Goal: Obtain resource: Download file/media

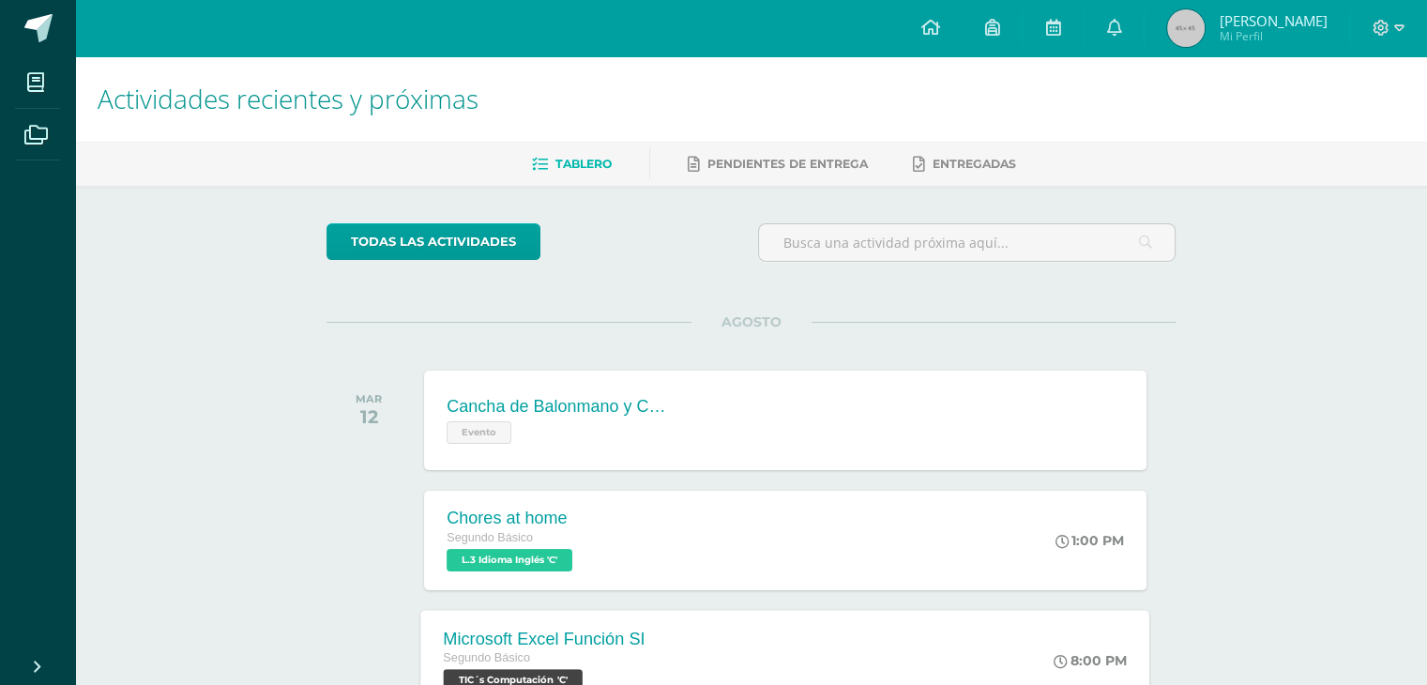
click at [802, 661] on div "Microsoft Excel Función SI Segundo Básico TIC´s Computación 'C' 8:00 PM Microso…" at bounding box center [785, 660] width 729 height 100
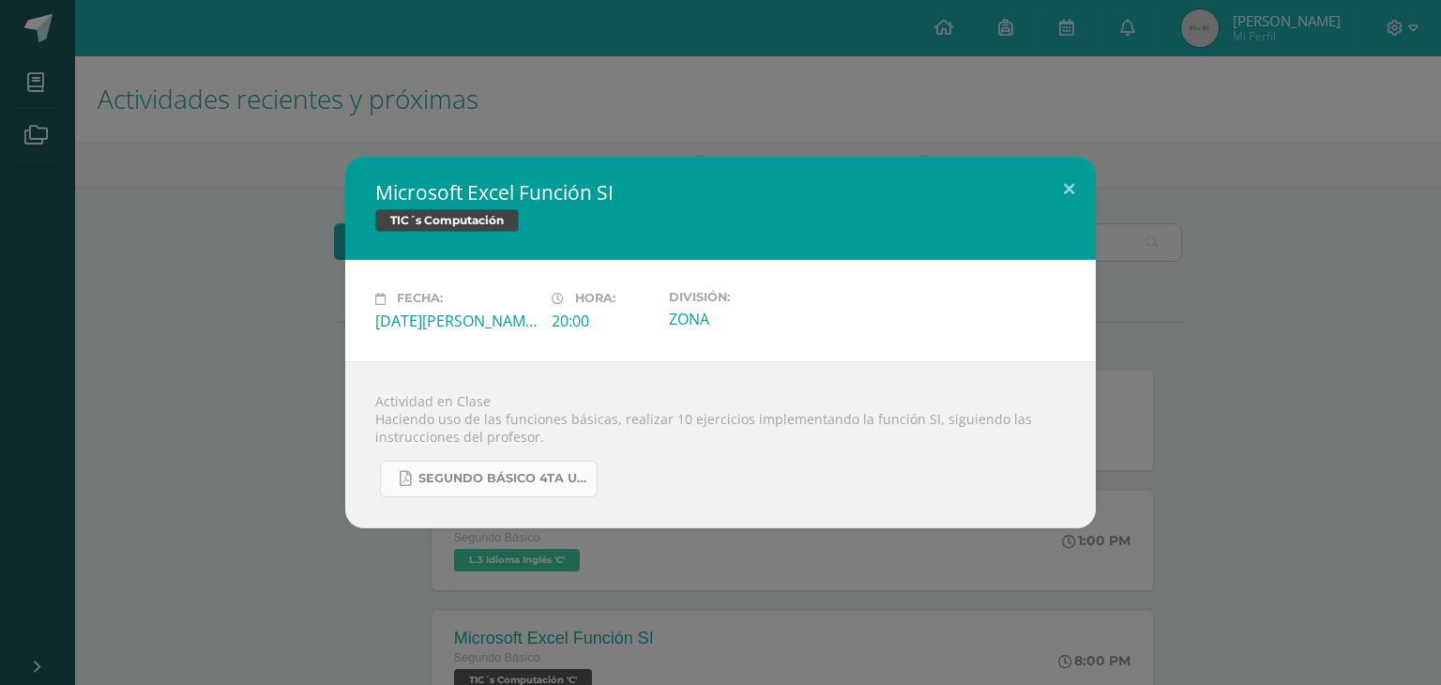
click at [520, 484] on span "SEGUNDO BÁSICO 4TA UNIDAD.pdf" at bounding box center [502, 478] width 169 height 15
click at [1074, 201] on button at bounding box center [1068, 189] width 53 height 64
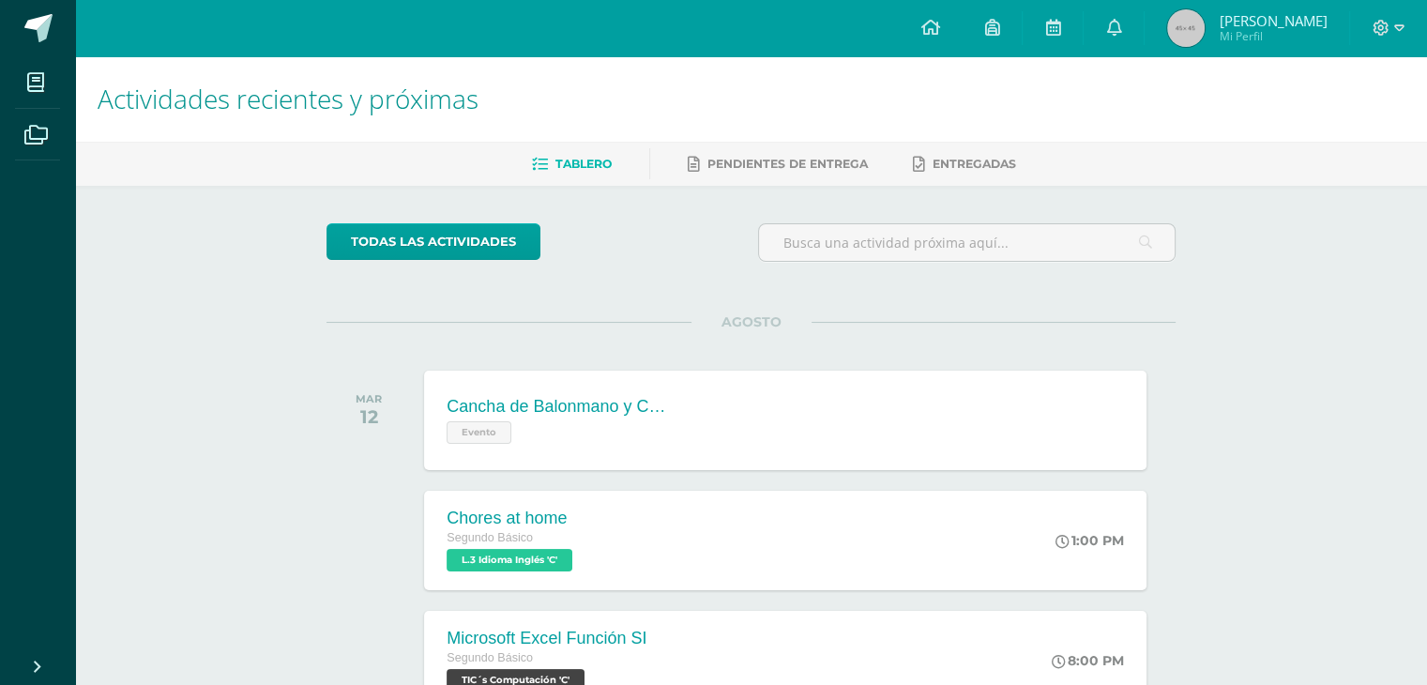
click at [1274, 181] on div "Tablero Pendientes de entrega Entregadas" at bounding box center [773, 164] width 1397 height 44
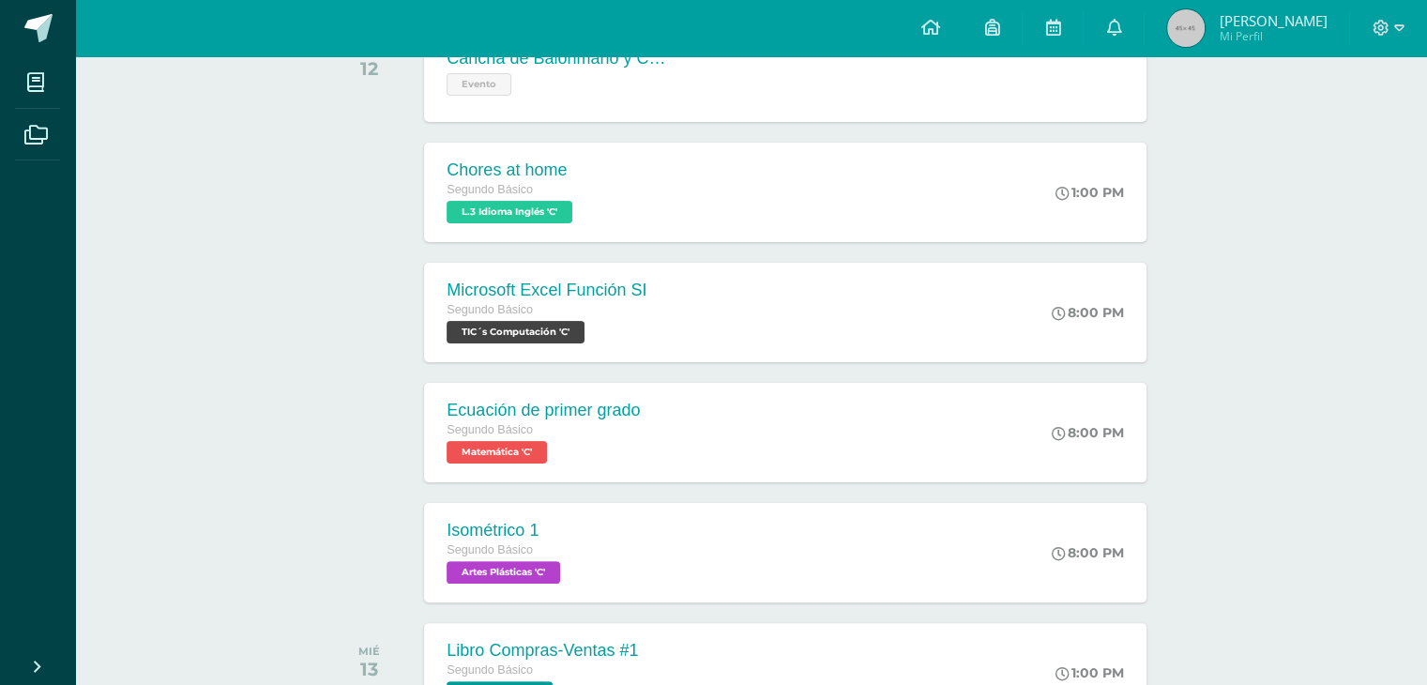
scroll to position [349, 0]
click at [844, 357] on div "Microsoft Excel Función SI Segundo Básico TIC´s Computación 'C' 8:00 PM Microso…" at bounding box center [785, 311] width 729 height 100
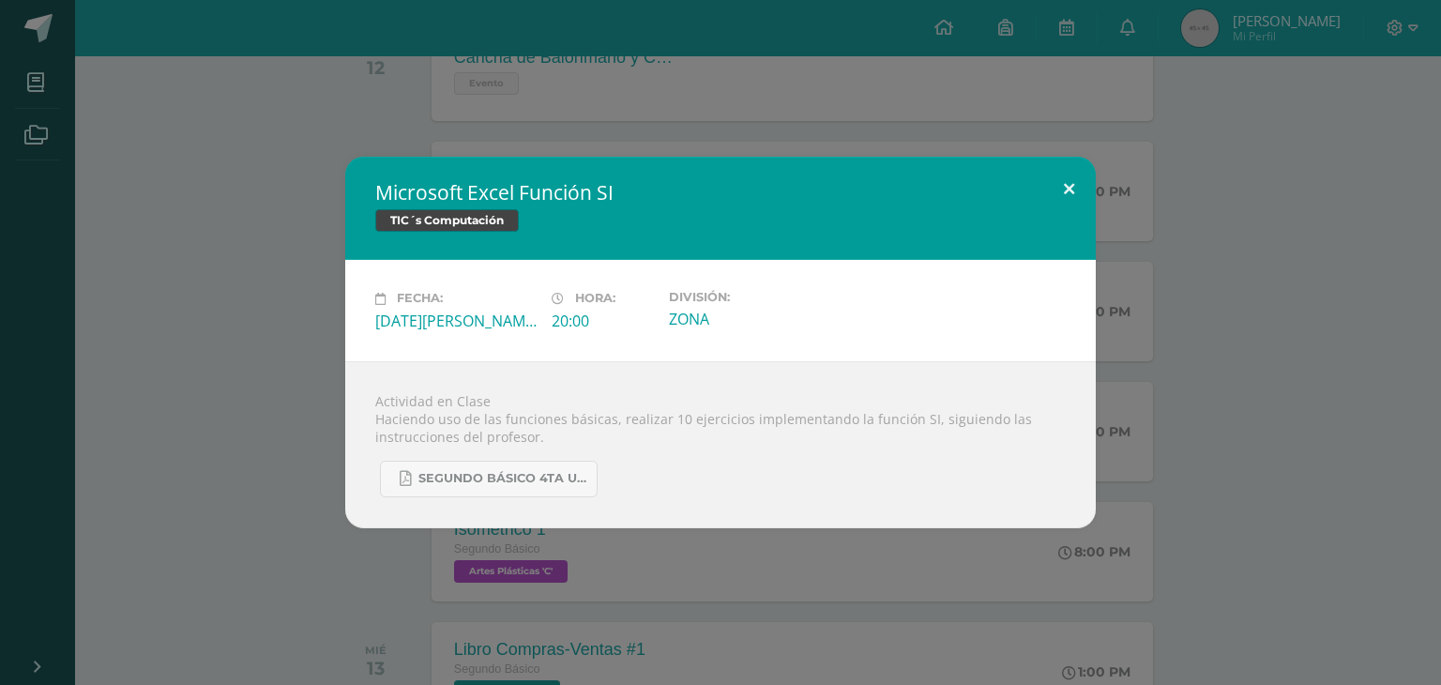
click at [1081, 185] on button at bounding box center [1068, 189] width 53 height 64
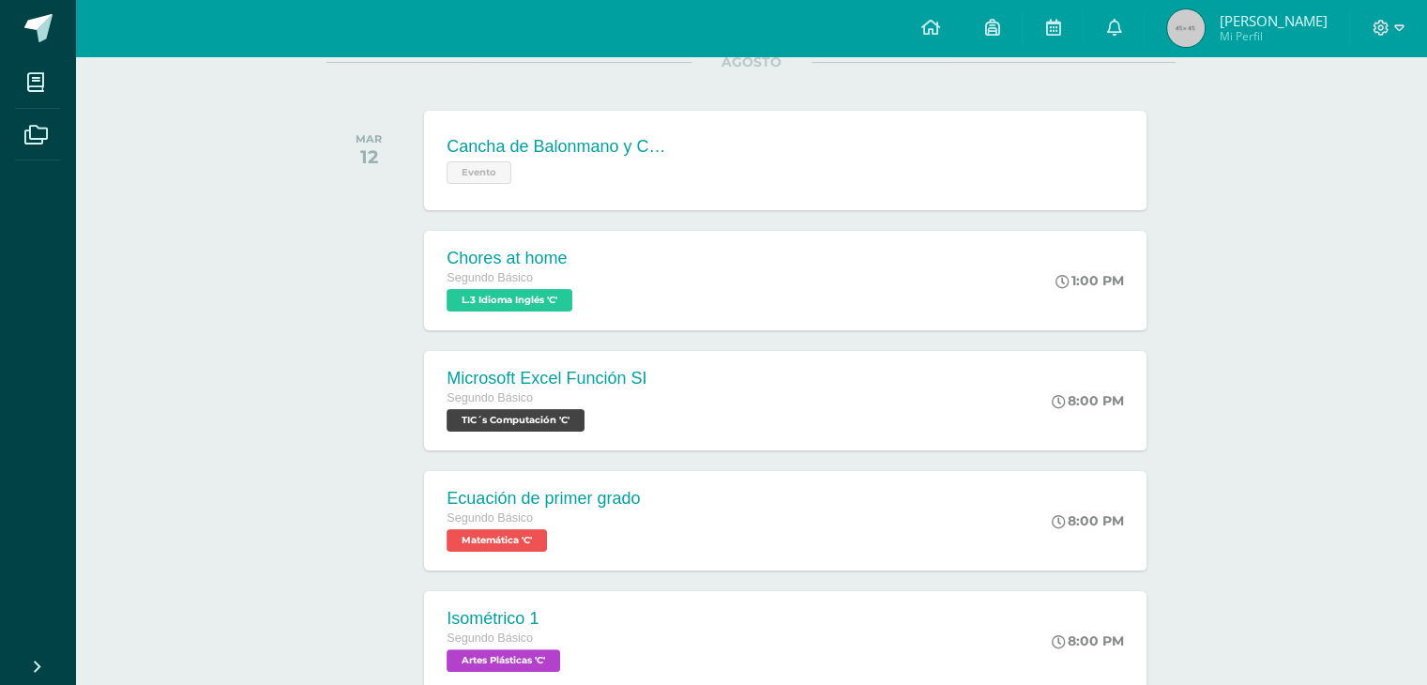
scroll to position [264, 0]
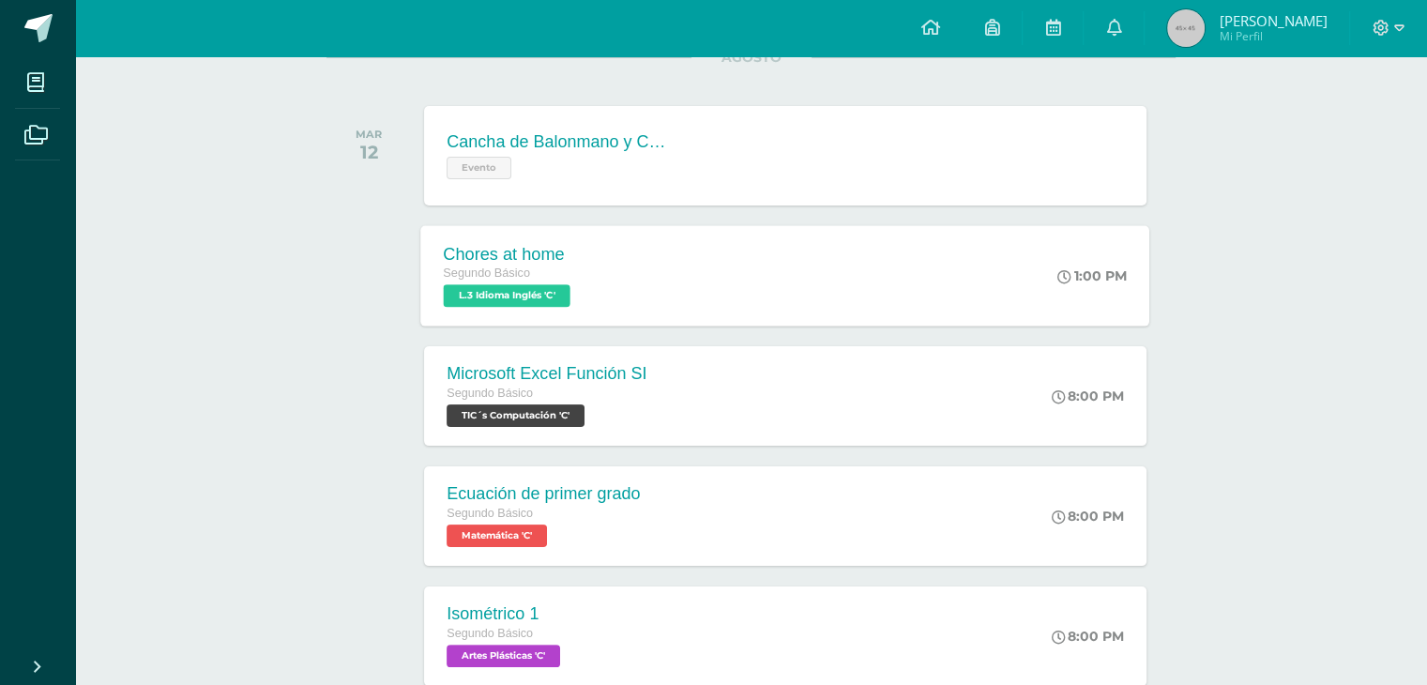
click at [1005, 245] on div "Chores at home Segundo Básico L.3 Idioma Inglés 'C' 1:00 PM Chores at home L.3 …" at bounding box center [785, 275] width 729 height 100
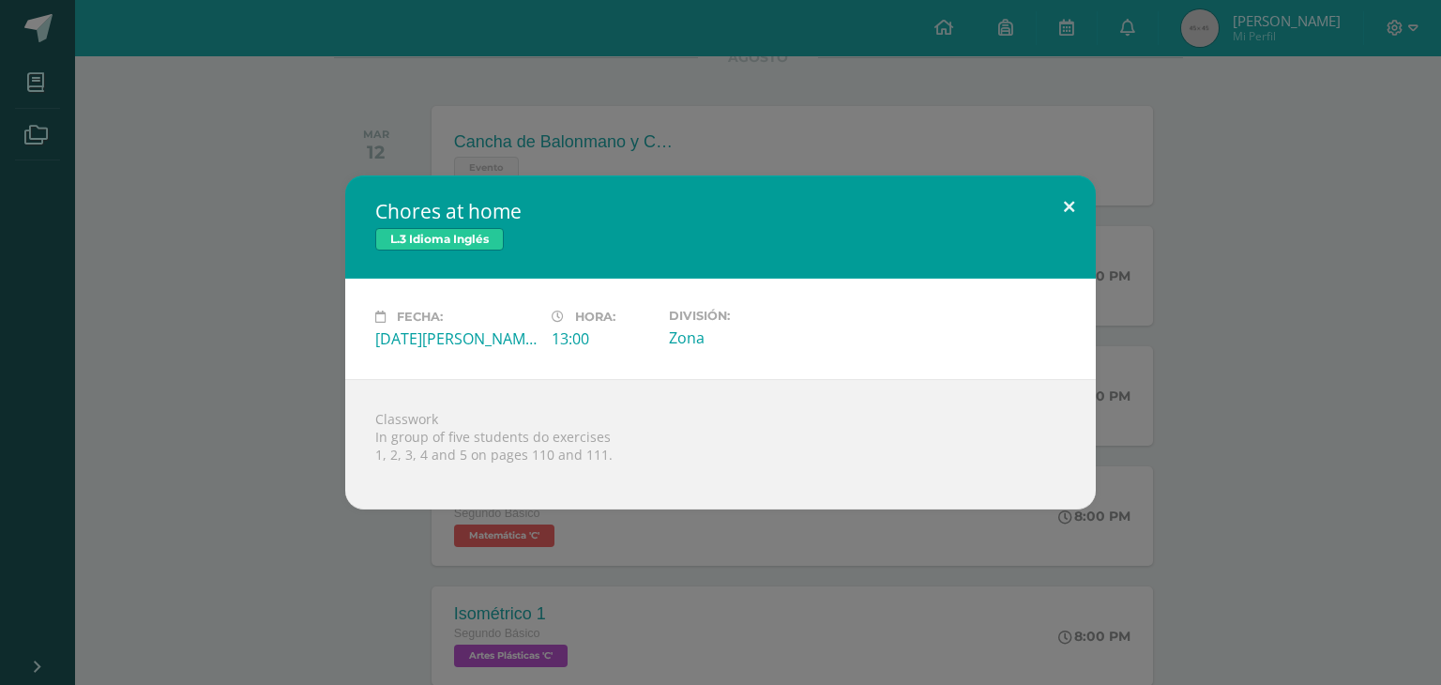
click at [1068, 208] on button at bounding box center [1068, 207] width 53 height 64
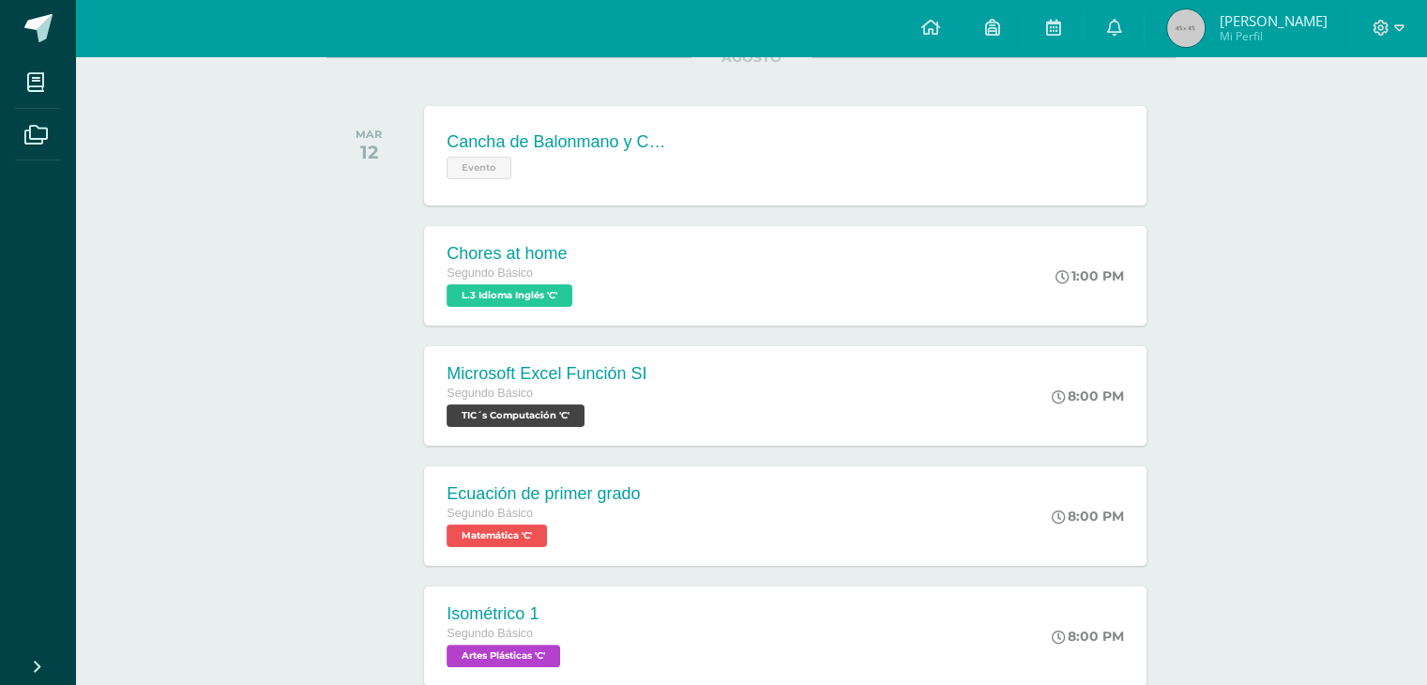
click at [1008, 143] on div "Cancha de Balonmano y Contenido Evento Cancha de Balonmano y Contenido Evento C…" at bounding box center [784, 155] width 721 height 99
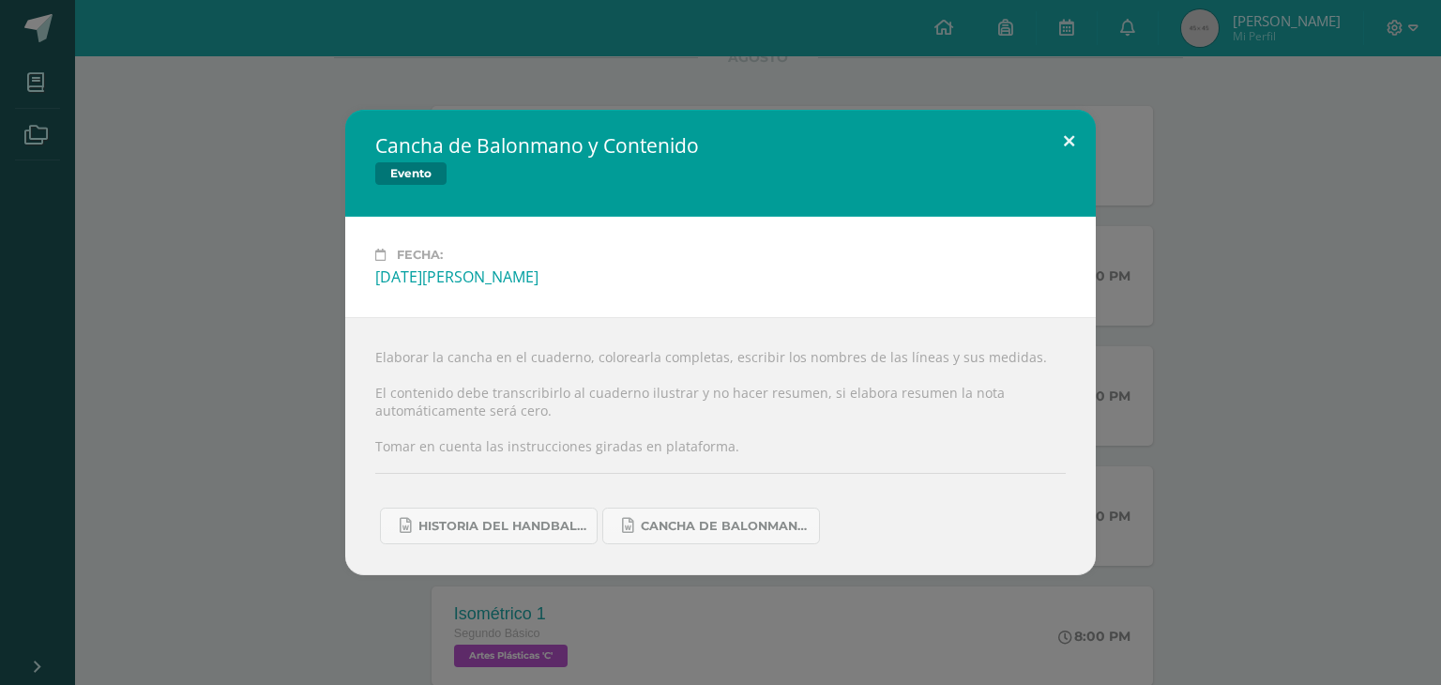
click at [1059, 150] on button at bounding box center [1068, 142] width 53 height 64
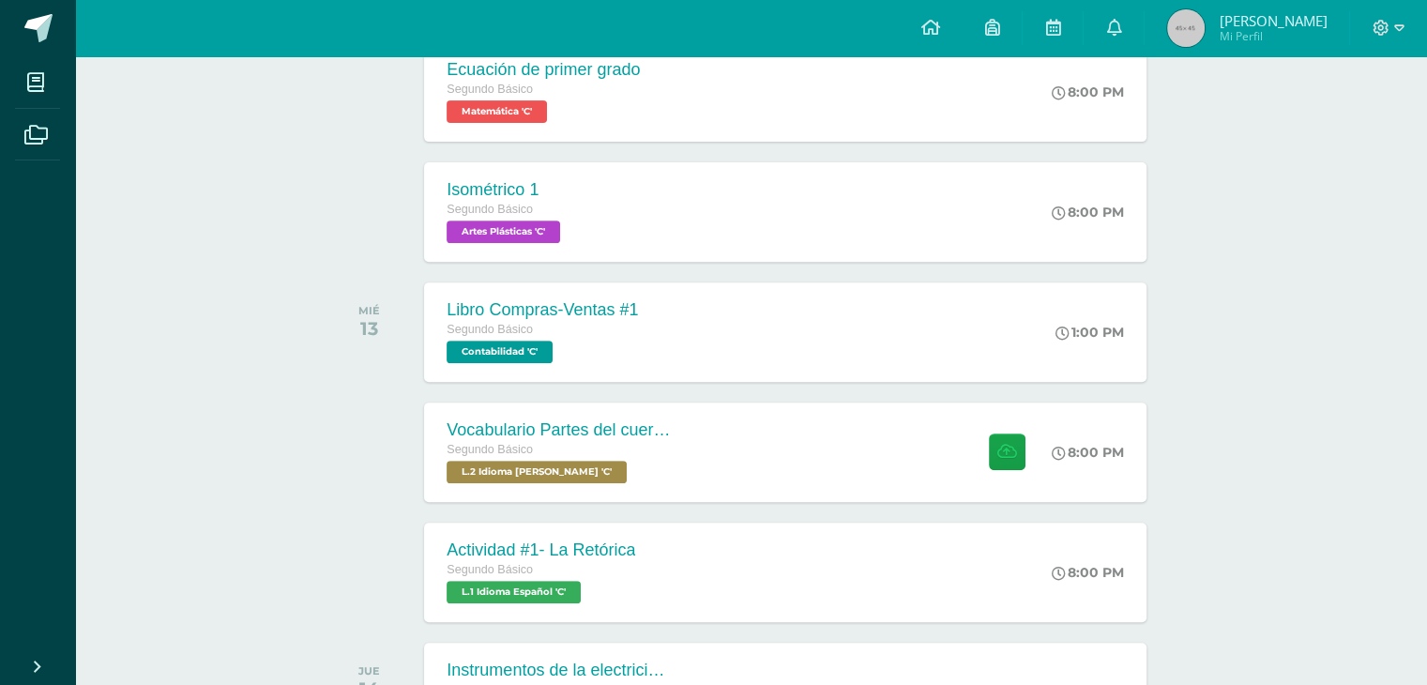
scroll to position [686, 0]
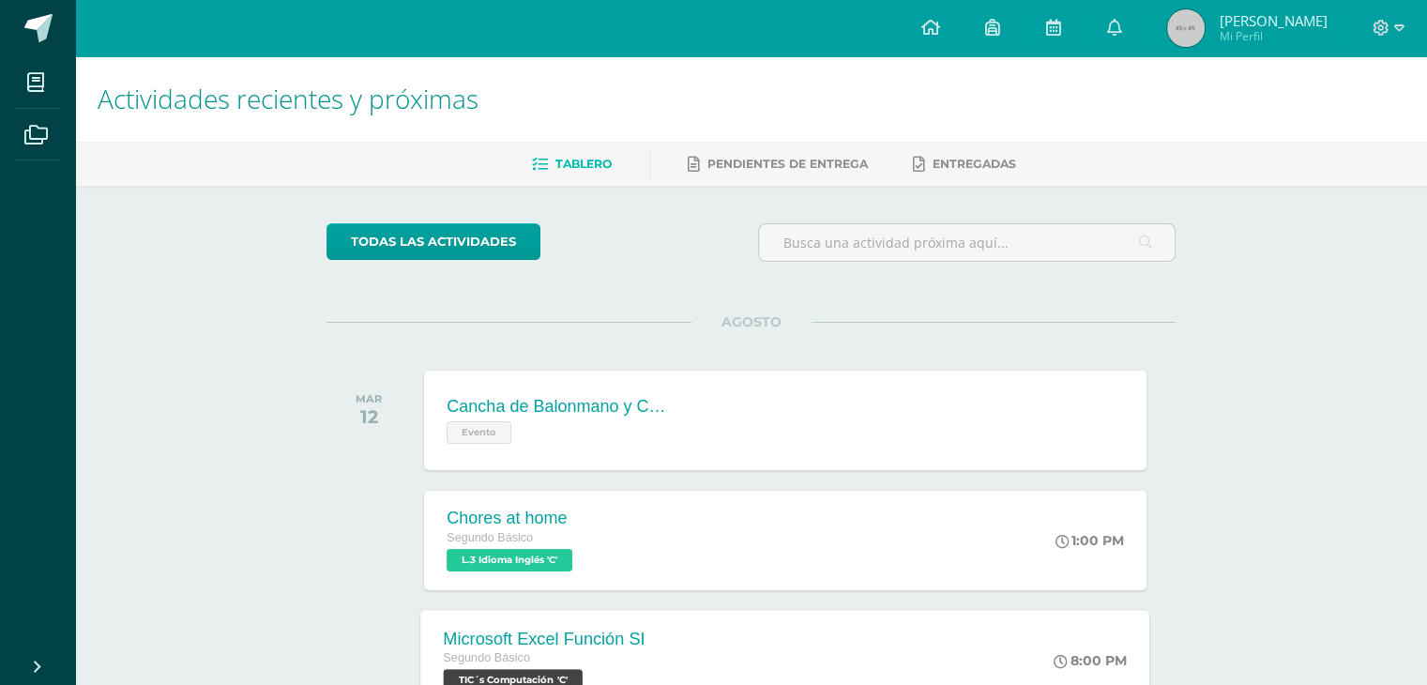
click at [990, 635] on div "Microsoft Excel Función SI Segundo Básico TIC´s Computación 'C' 8:00 PM Microso…" at bounding box center [785, 660] width 729 height 100
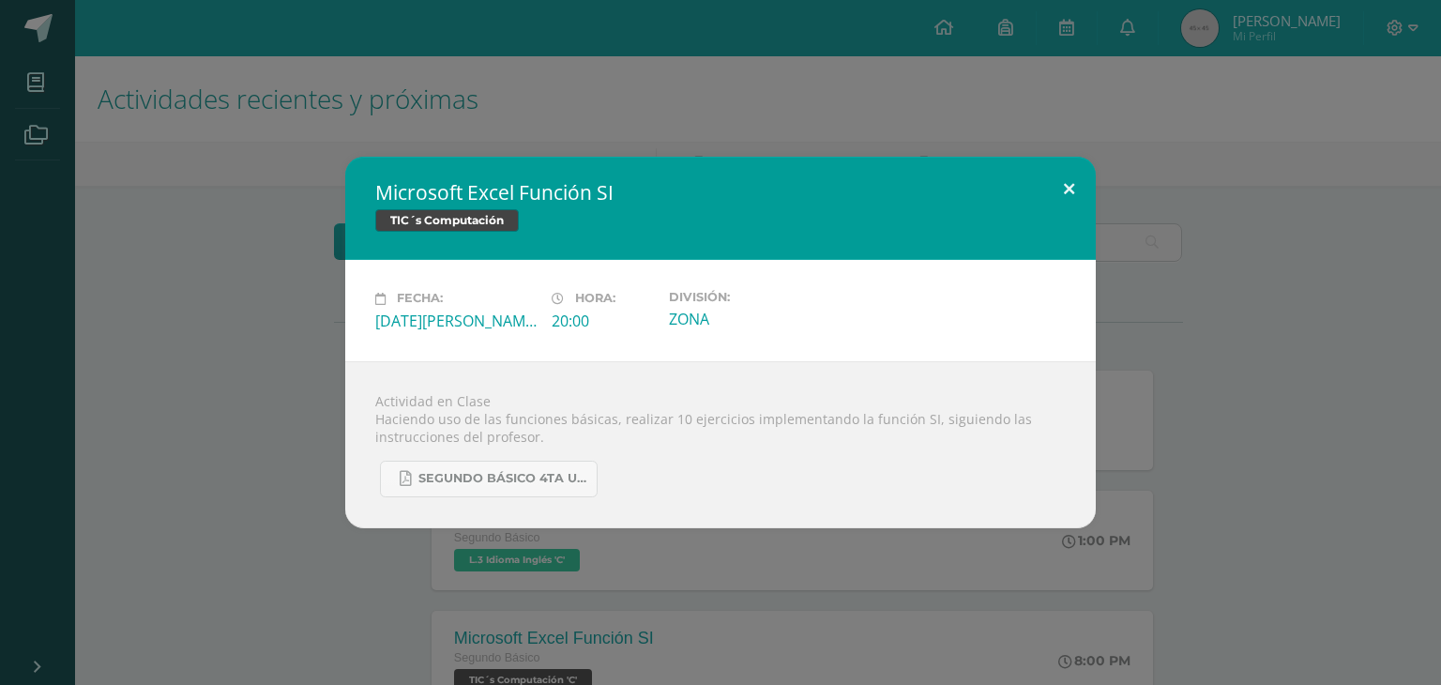
click at [1067, 189] on button at bounding box center [1068, 189] width 53 height 64
